Goal: Contribute content

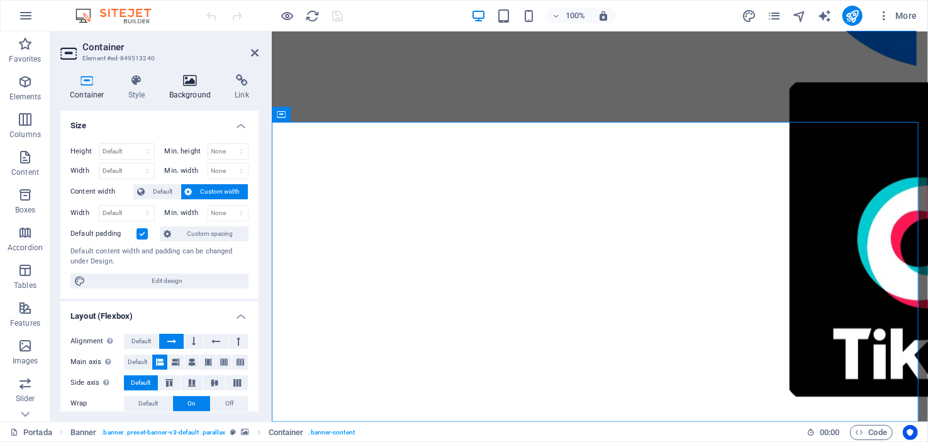
click at [189, 83] on icon at bounding box center [190, 80] width 61 height 13
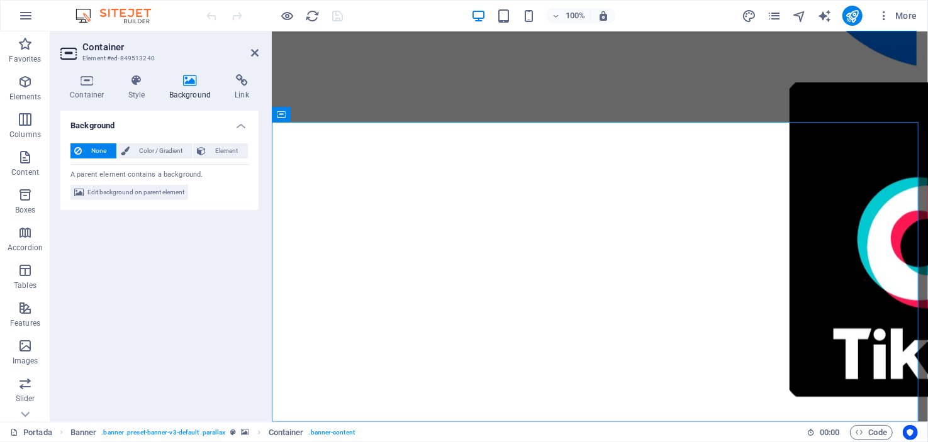
click at [149, 189] on span "Edit background on parent element" at bounding box center [135, 192] width 97 height 15
select select "ms"
select select "s"
select select "progressive"
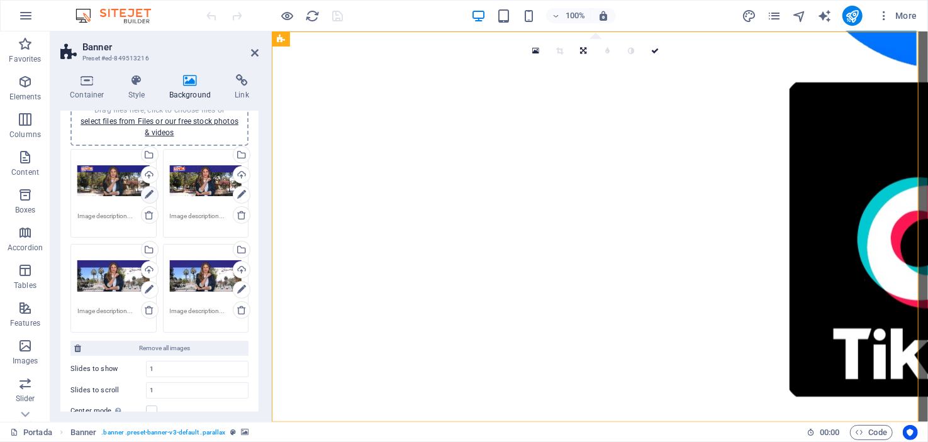
scroll to position [62, 0]
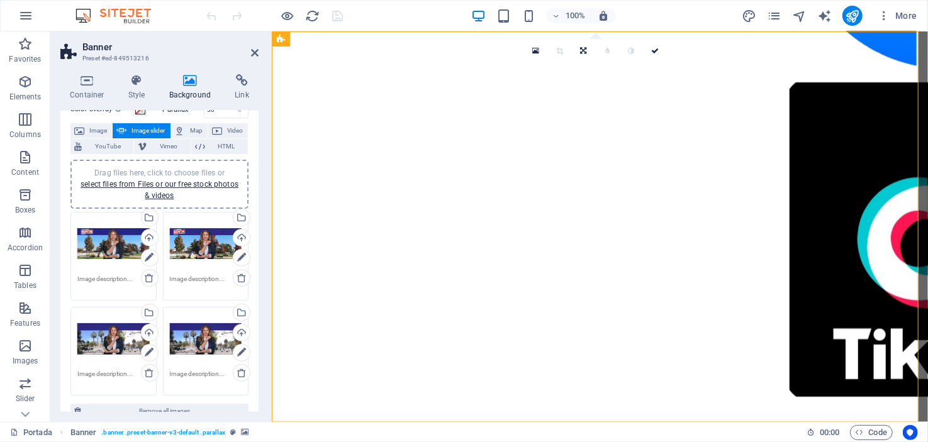
click at [116, 245] on div "Drag files here, click to choose files or select files from Files or our free s…" at bounding box center [113, 244] width 72 height 50
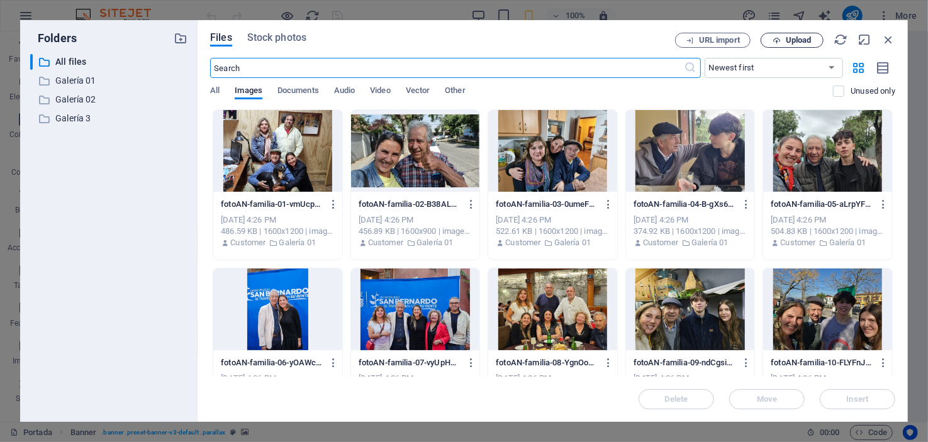
click at [811, 42] on span "Upload" at bounding box center [799, 41] width 26 height 8
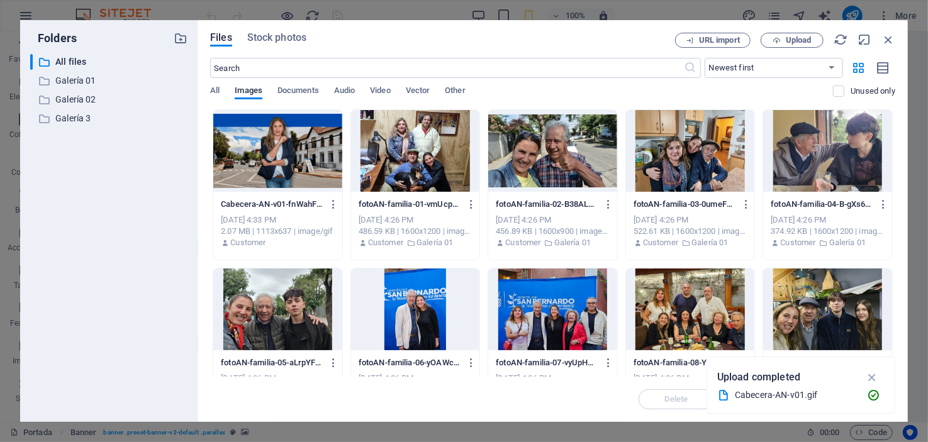
click at [297, 151] on div at bounding box center [277, 151] width 129 height 82
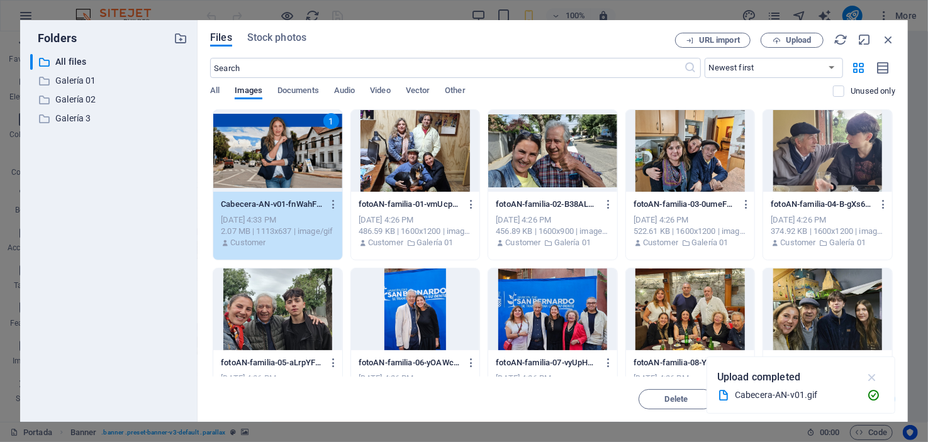
click at [872, 376] on icon "button" at bounding box center [872, 378] width 14 height 14
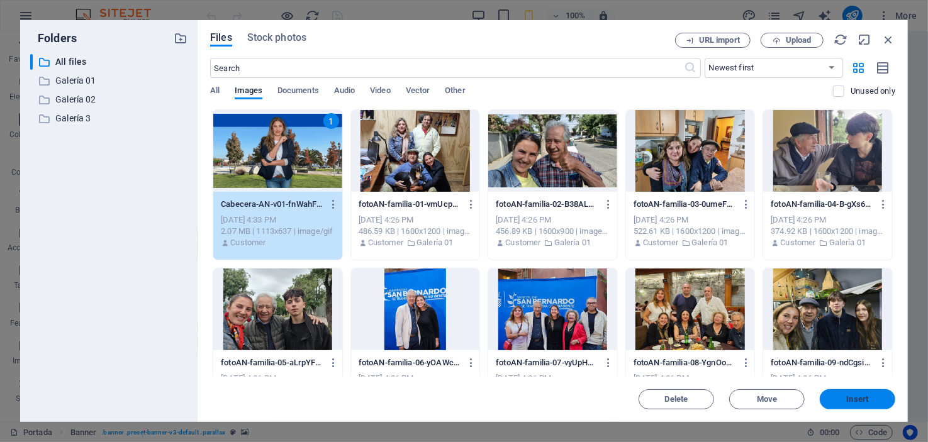
click at [864, 398] on span "Insert" at bounding box center [858, 400] width 22 height 8
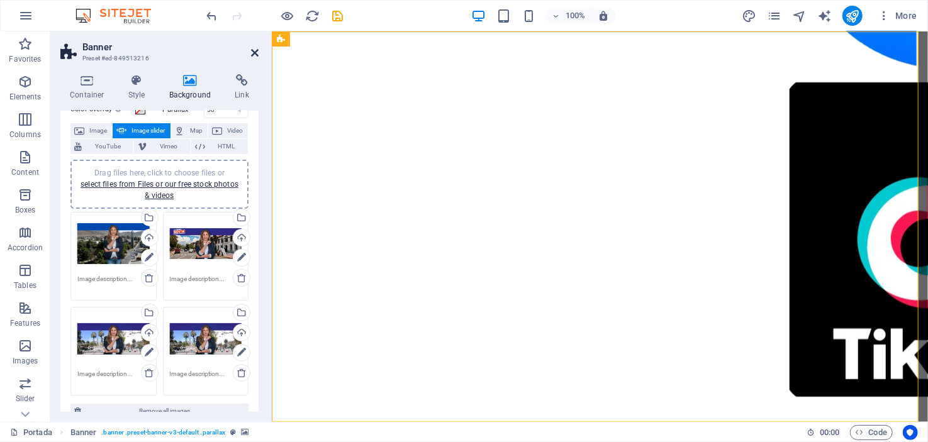
click at [254, 51] on icon at bounding box center [255, 53] width 8 height 10
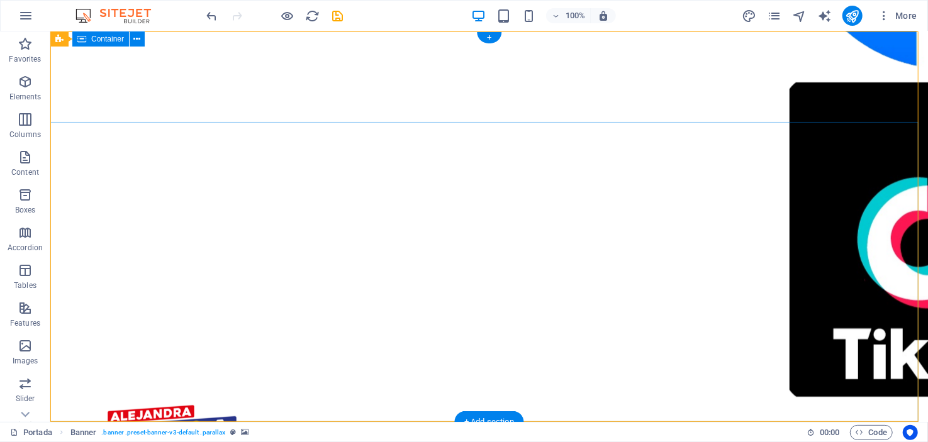
scroll to position [0, 0]
